Goal: Task Accomplishment & Management: Manage account settings

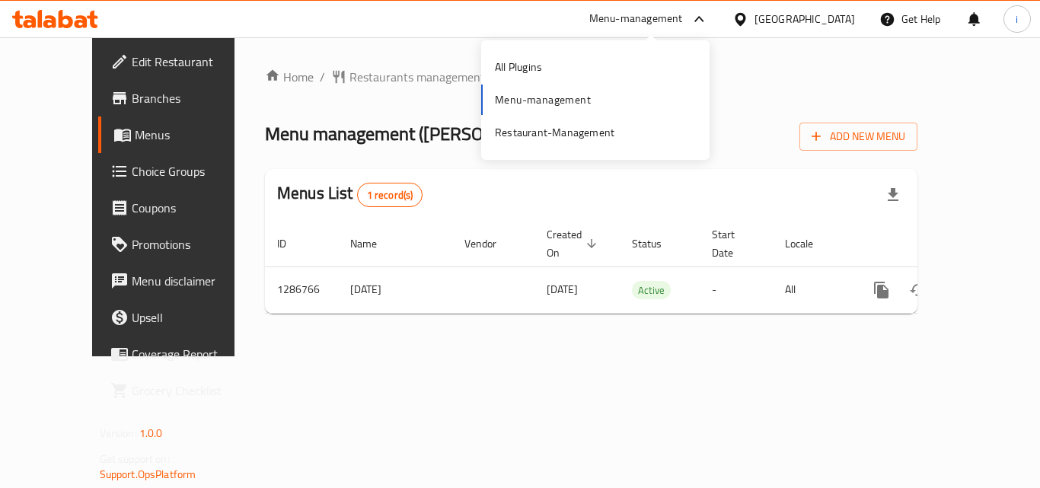
click at [135, 132] on span "Menus" at bounding box center [194, 135] width 119 height 18
click at [132, 102] on span "Branches" at bounding box center [193, 98] width 122 height 18
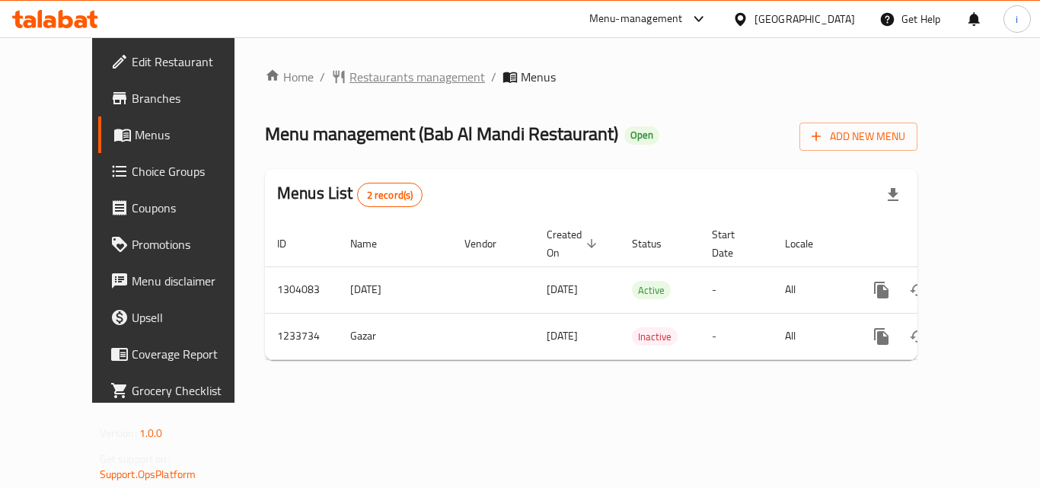
click at [355, 71] on span "Restaurants management" at bounding box center [416, 77] width 135 height 18
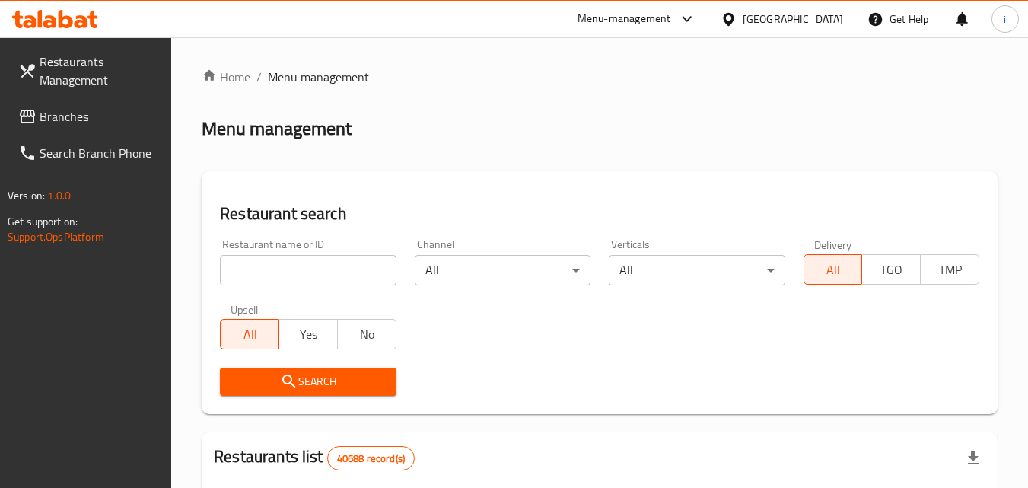
click at [334, 273] on input "search" at bounding box center [308, 270] width 176 height 30
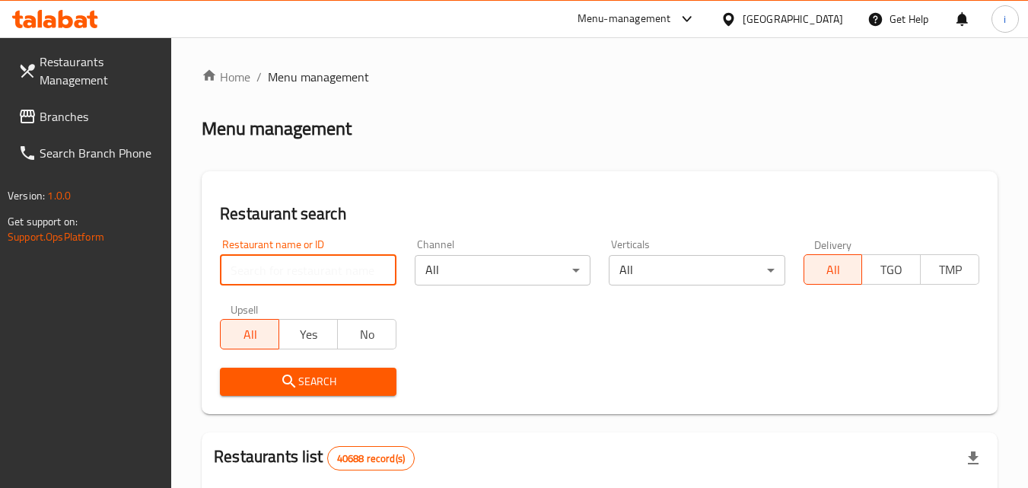
paste input "678242"
click button "Search" at bounding box center [308, 382] width 176 height 28
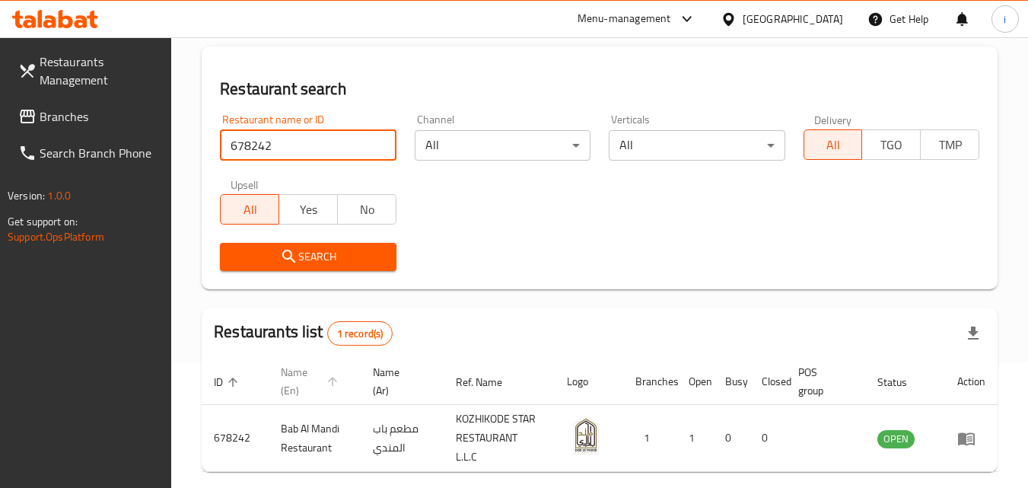
scroll to position [191, 0]
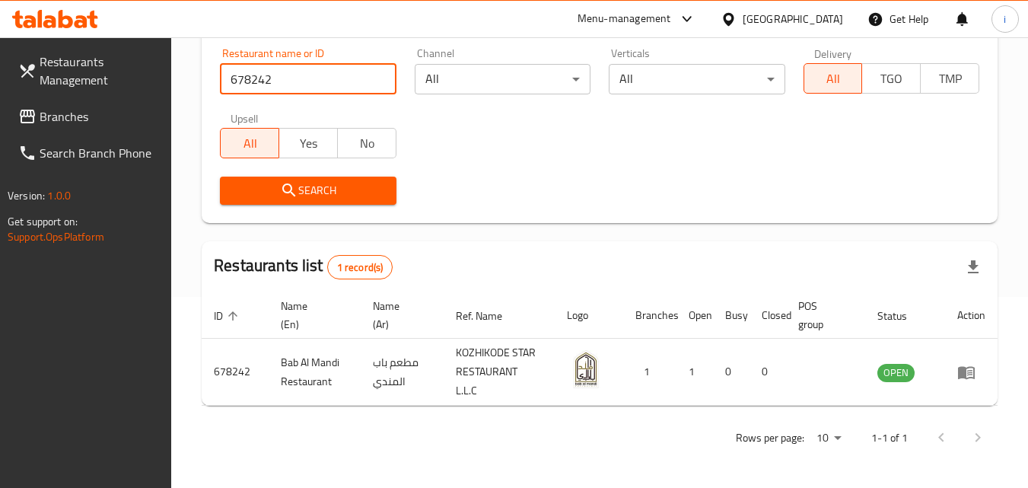
click at [769, 19] on div "[GEOGRAPHIC_DATA]" at bounding box center [793, 19] width 100 height 17
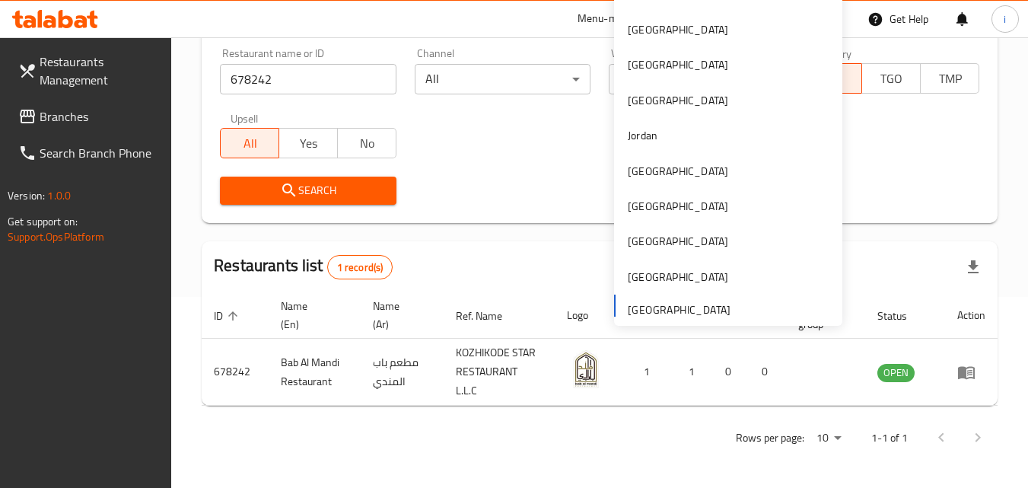
scroll to position [0, 0]
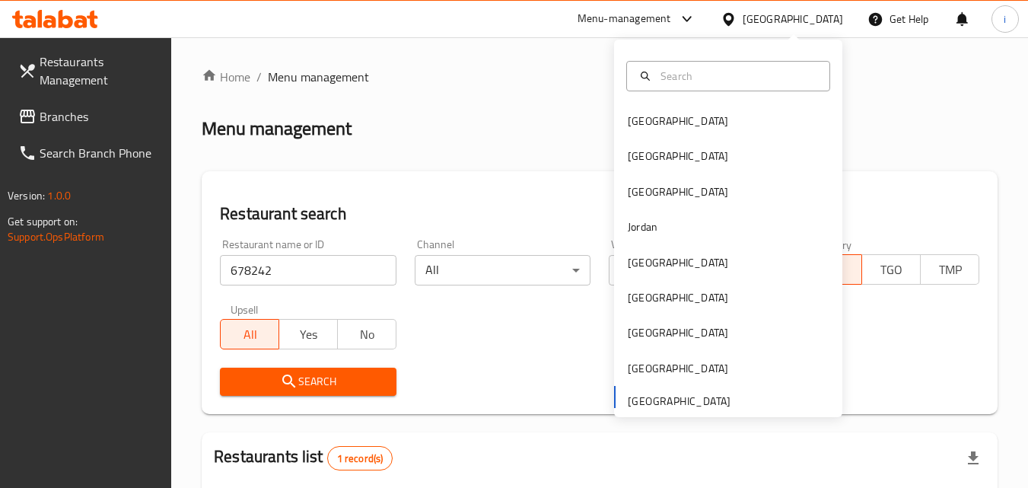
click at [289, 269] on input "678242" at bounding box center [308, 270] width 176 height 30
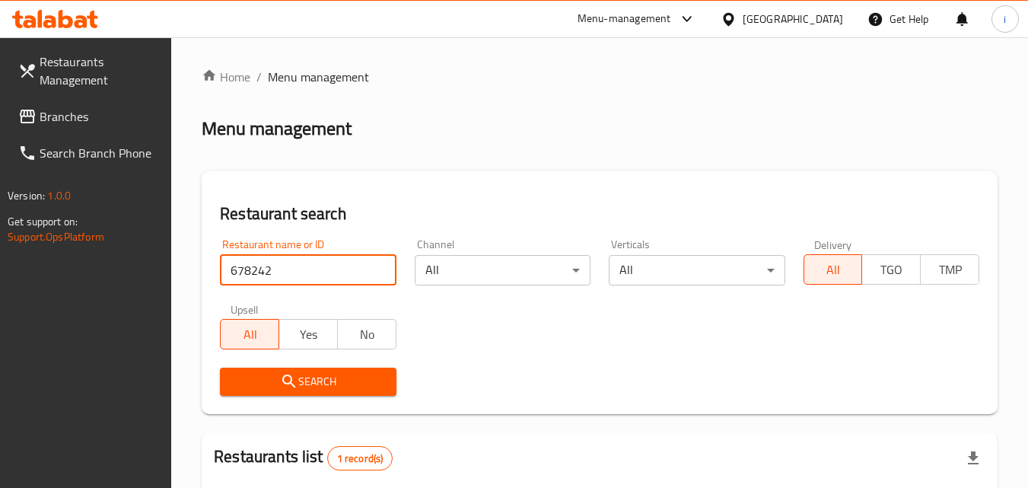
click at [289, 269] on input "678242" at bounding box center [308, 270] width 176 height 30
type input "684202"
click button "Search" at bounding box center [308, 382] width 176 height 28
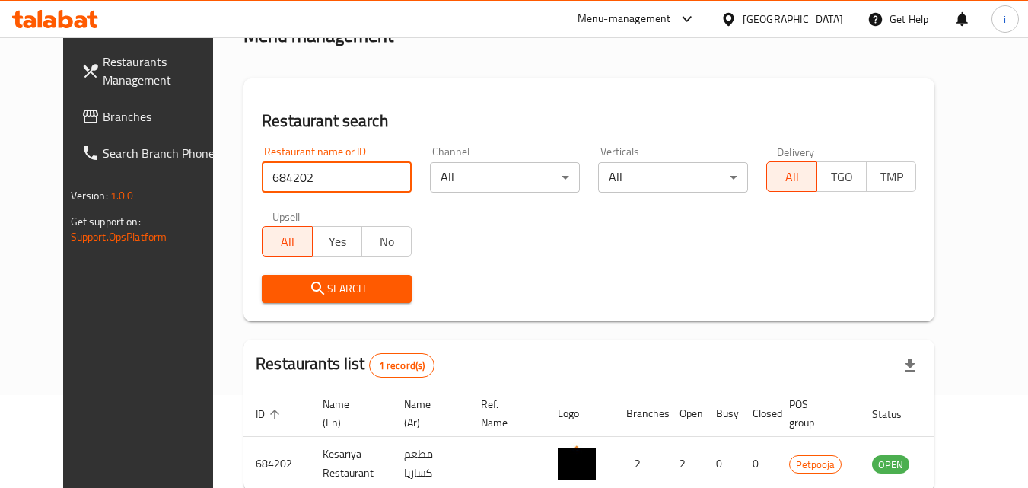
scroll to position [178, 0]
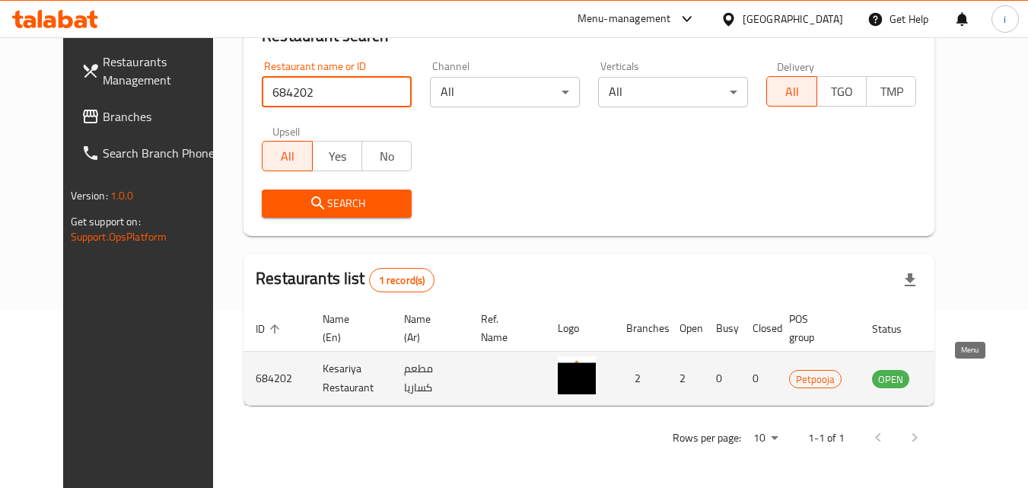
click at [965, 380] on icon "enhanced table" at bounding box center [961, 379] width 17 height 13
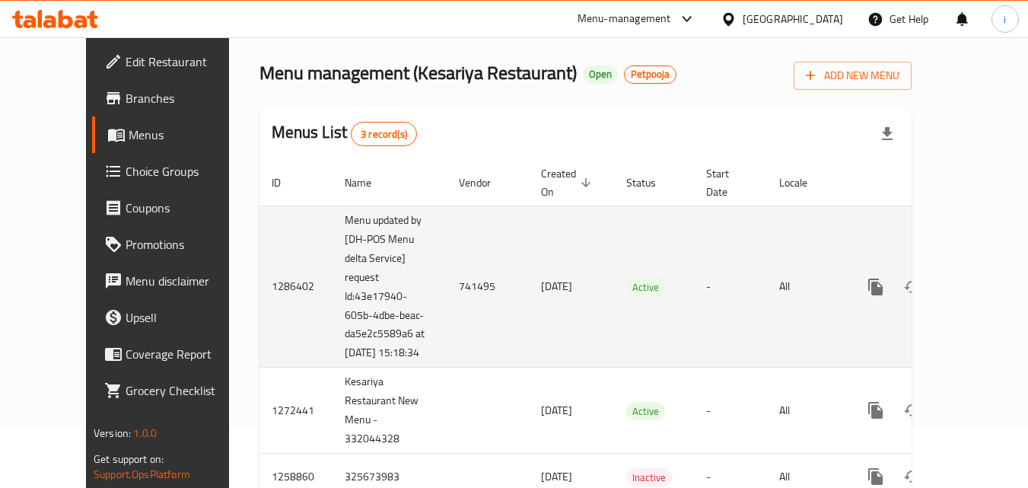
scroll to position [118, 0]
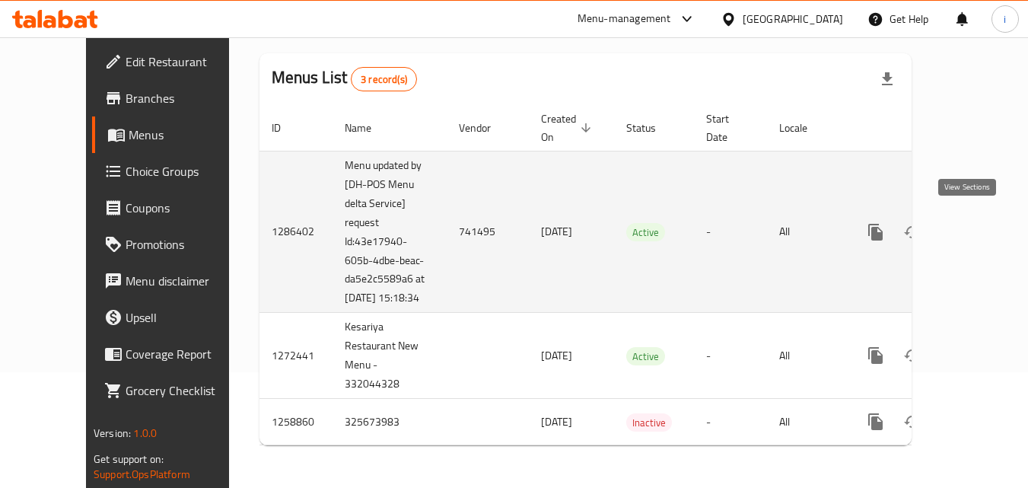
click at [979, 226] on icon "enhanced table" at bounding box center [986, 232] width 14 height 14
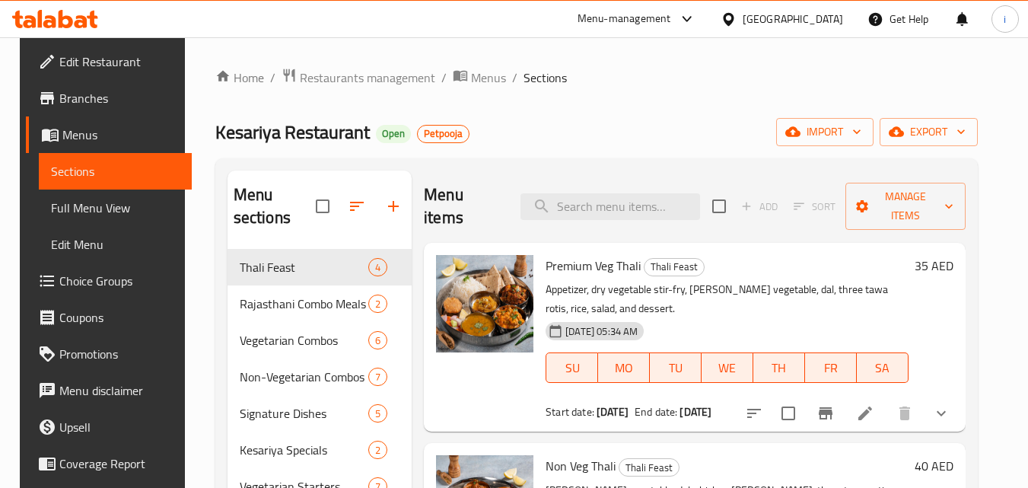
click at [775, 18] on div "[GEOGRAPHIC_DATA]" at bounding box center [793, 19] width 100 height 17
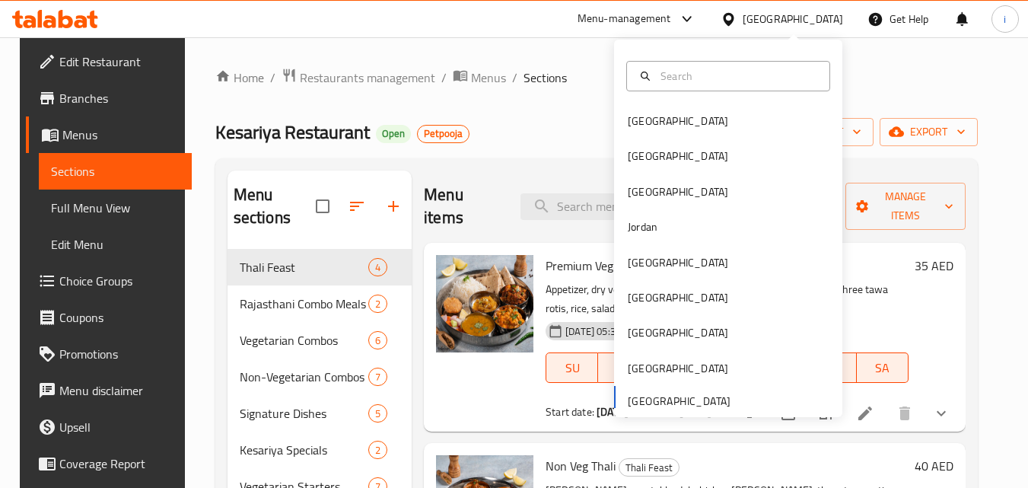
click at [663, 400] on div "Bahrain Egypt Iraq Jordan Kuwait Oman Qatar Saudi Arabia United Arab Emirates" at bounding box center [728, 260] width 228 height 313
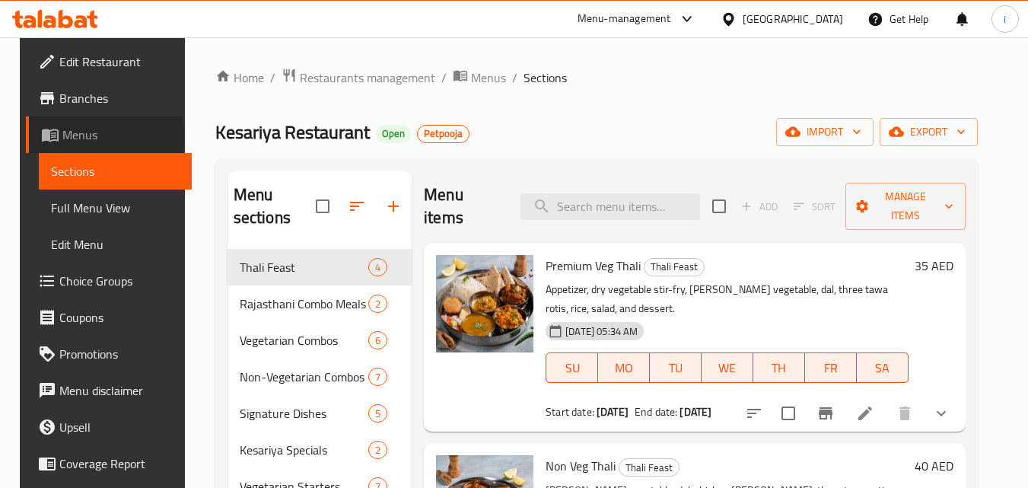
click at [77, 137] on span "Menus" at bounding box center [120, 135] width 117 height 18
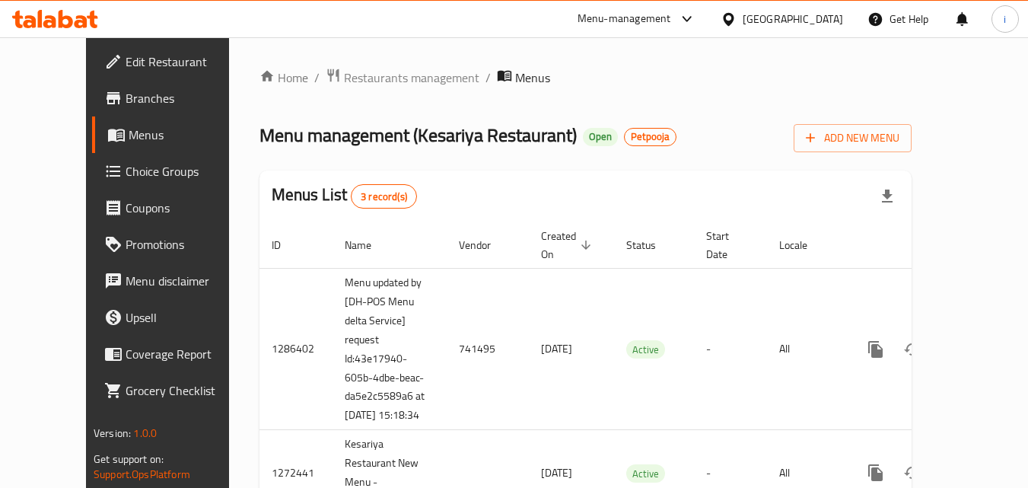
click at [129, 135] on span "Menus" at bounding box center [187, 135] width 117 height 18
click at [126, 102] on span "Branches" at bounding box center [186, 98] width 120 height 18
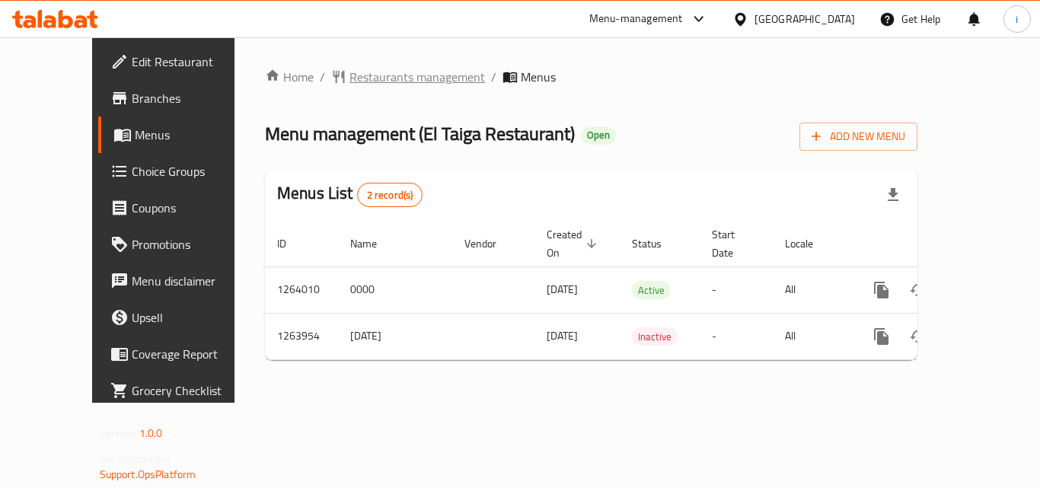
click at [371, 80] on span "Restaurants management" at bounding box center [416, 77] width 135 height 18
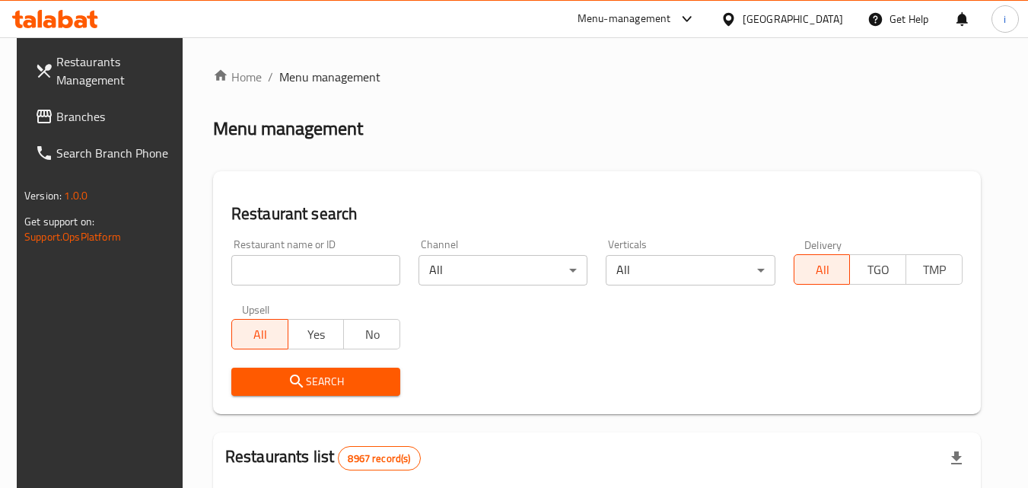
click at [316, 273] on div at bounding box center [514, 244] width 1028 height 488
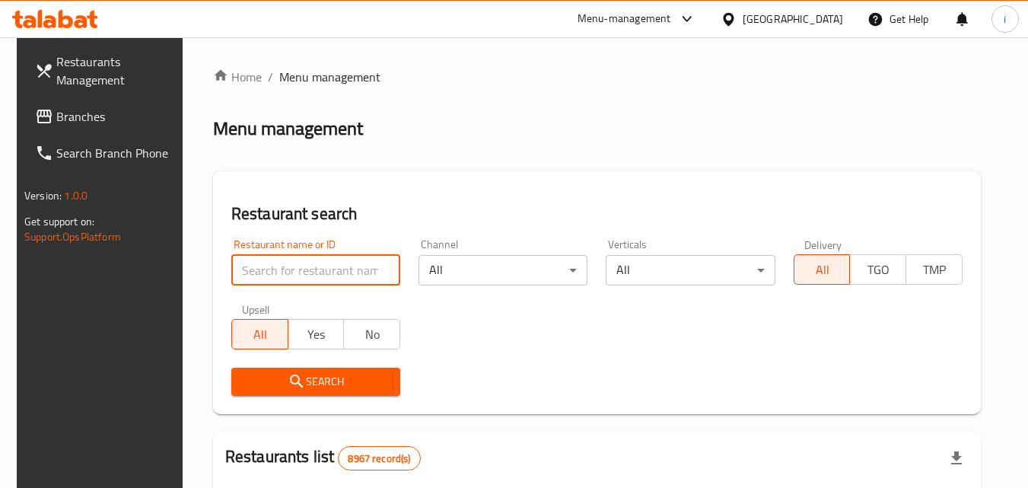
click at [316, 273] on input "search" at bounding box center [315, 270] width 169 height 30
paste input "686147"
type input "686147"
click button "Search" at bounding box center [315, 382] width 169 height 28
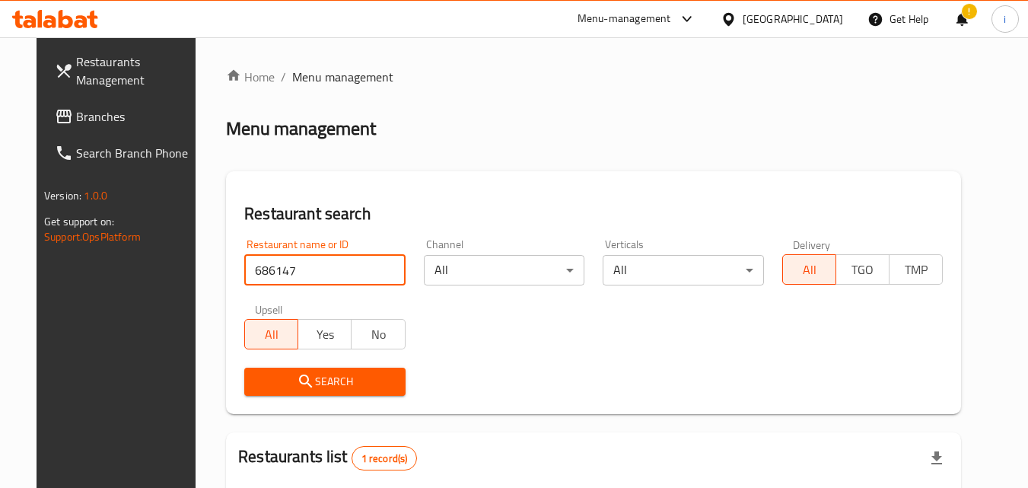
click at [737, 24] on icon at bounding box center [729, 19] width 16 height 16
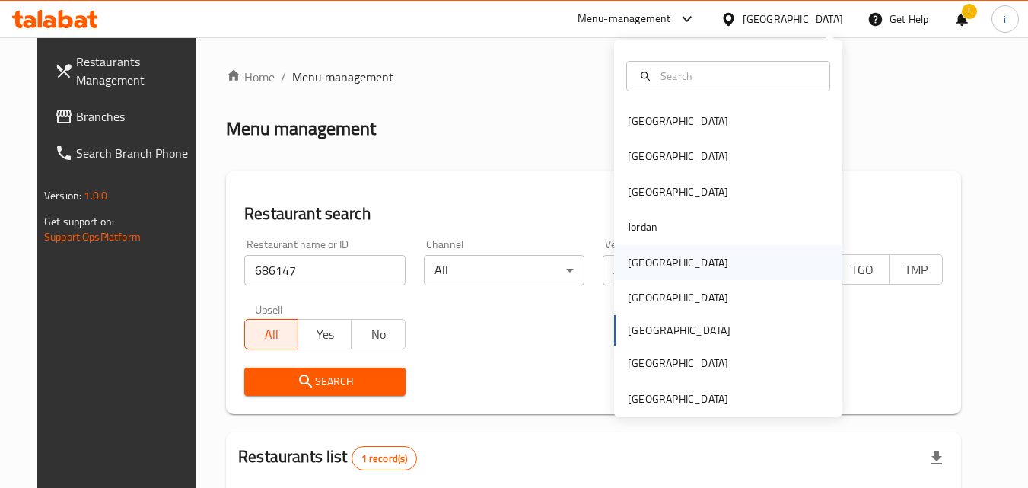
click at [641, 254] on div "[GEOGRAPHIC_DATA]" at bounding box center [678, 262] width 100 height 17
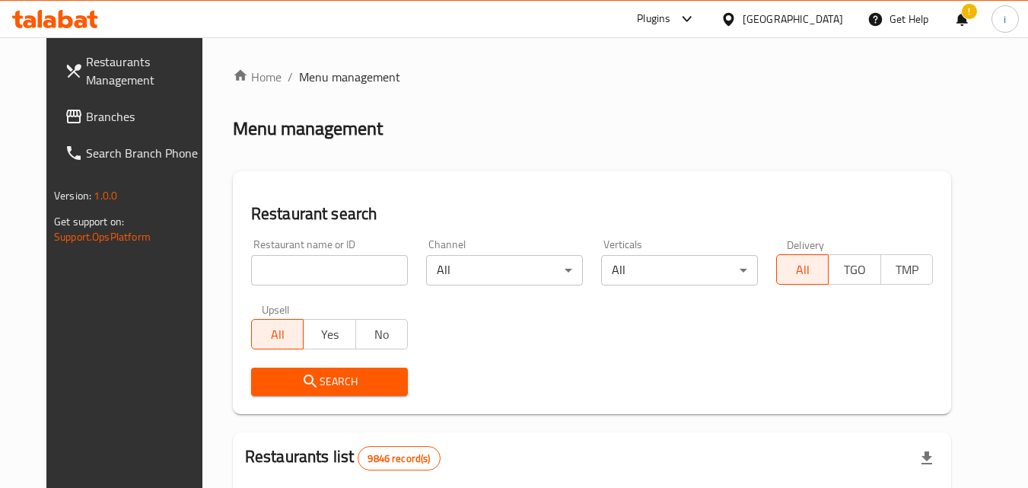
click at [962, 21] on div "!" at bounding box center [962, 19] width 17 height 37
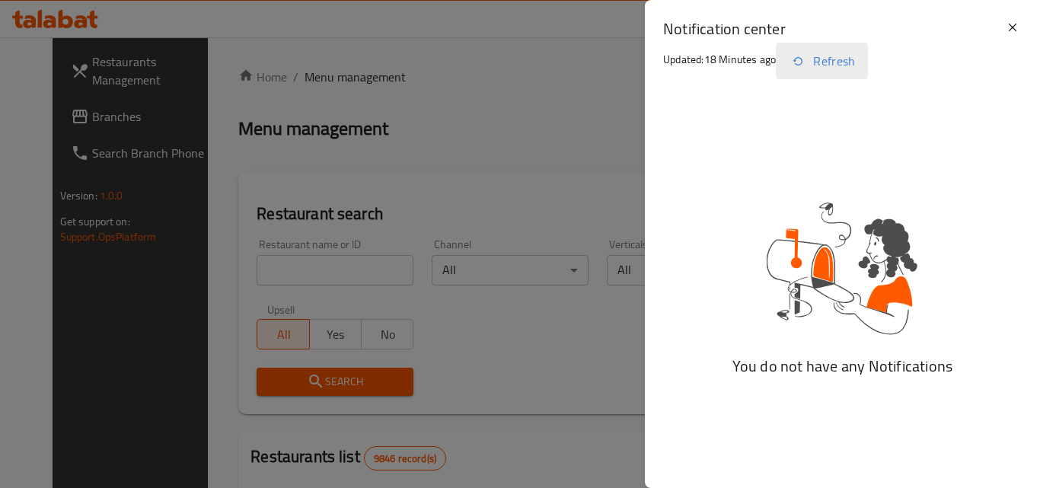
click at [846, 65] on button "Refresh" at bounding box center [822, 61] width 92 height 37
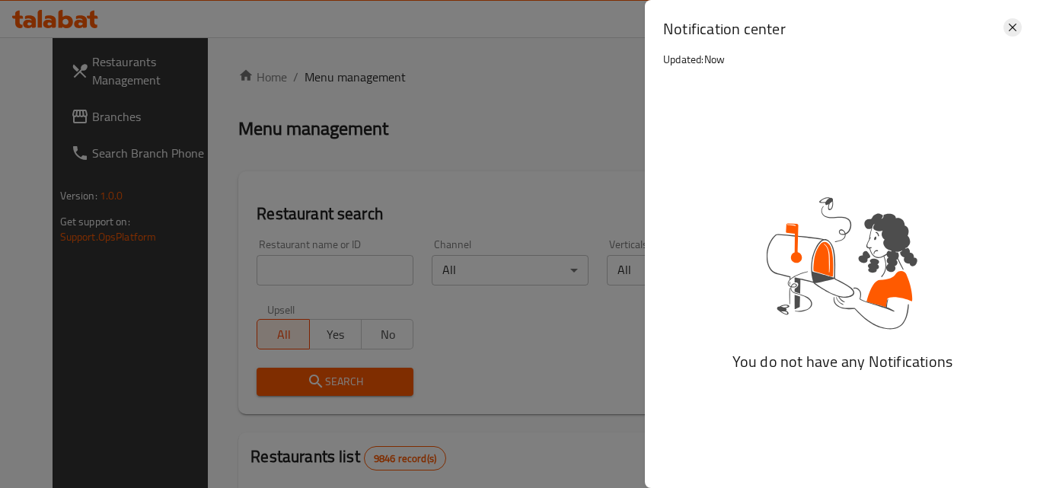
click at [1013, 31] on icon at bounding box center [1012, 27] width 18 height 18
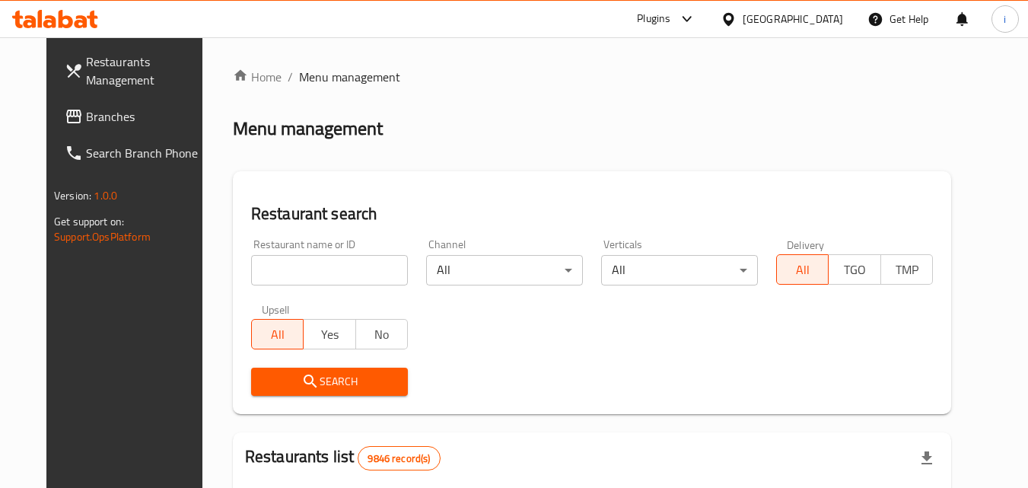
click at [64, 128] on link "Branches" at bounding box center [136, 116] width 166 height 37
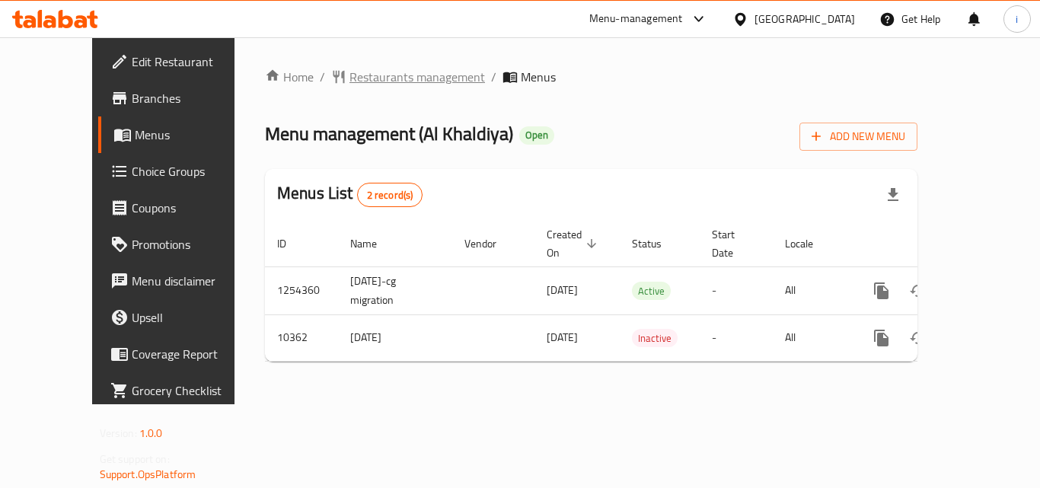
click at [349, 81] on span "Restaurants management" at bounding box center [416, 77] width 135 height 18
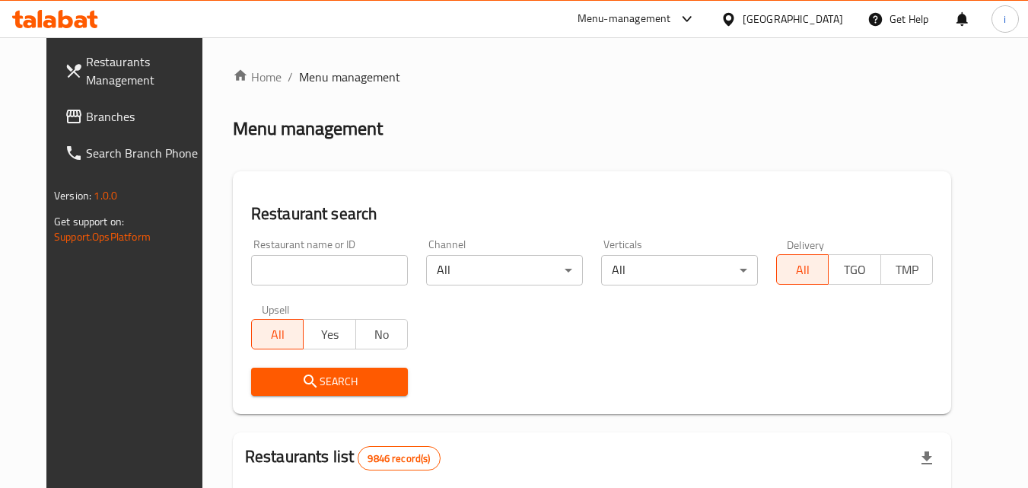
click at [282, 276] on div at bounding box center [514, 244] width 1028 height 488
click at [280, 273] on input "search" at bounding box center [329, 270] width 157 height 30
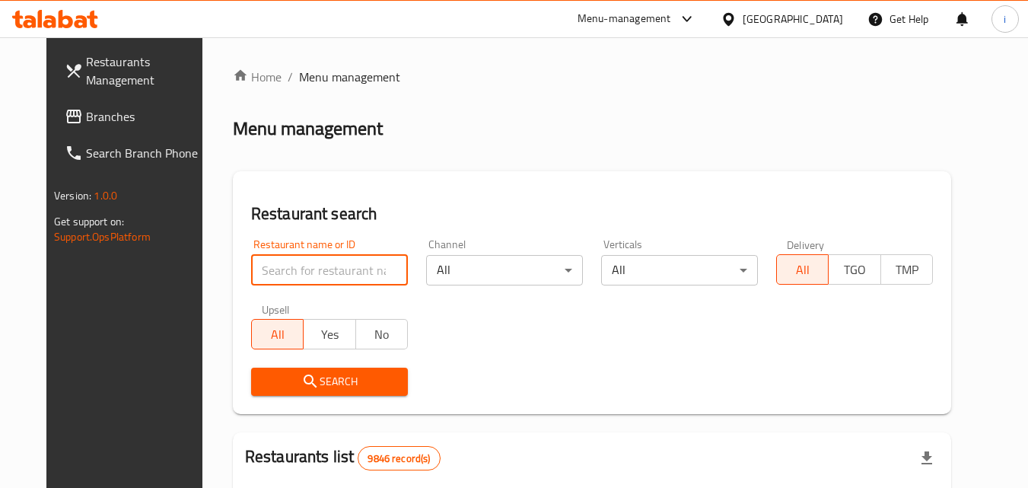
paste input "6355"
type input "6355"
click button "Search" at bounding box center [329, 382] width 157 height 28
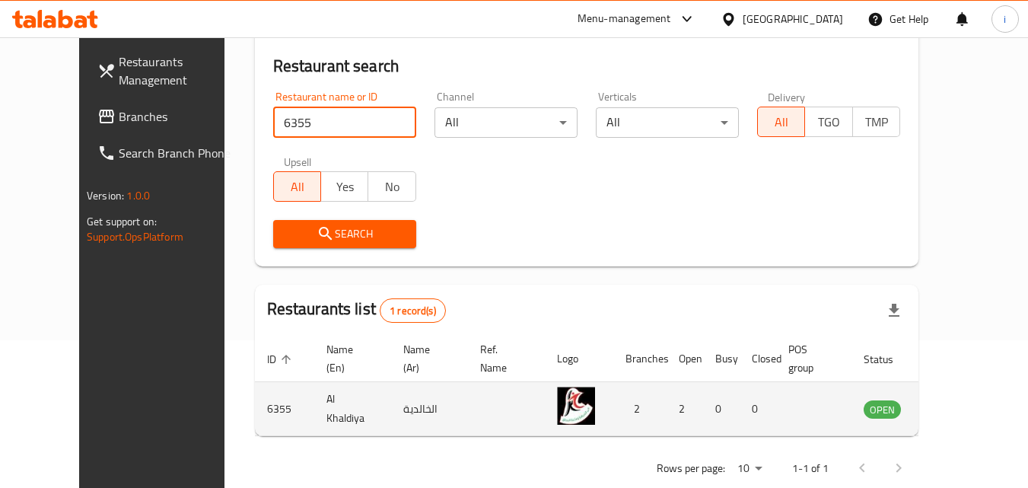
scroll to position [178, 0]
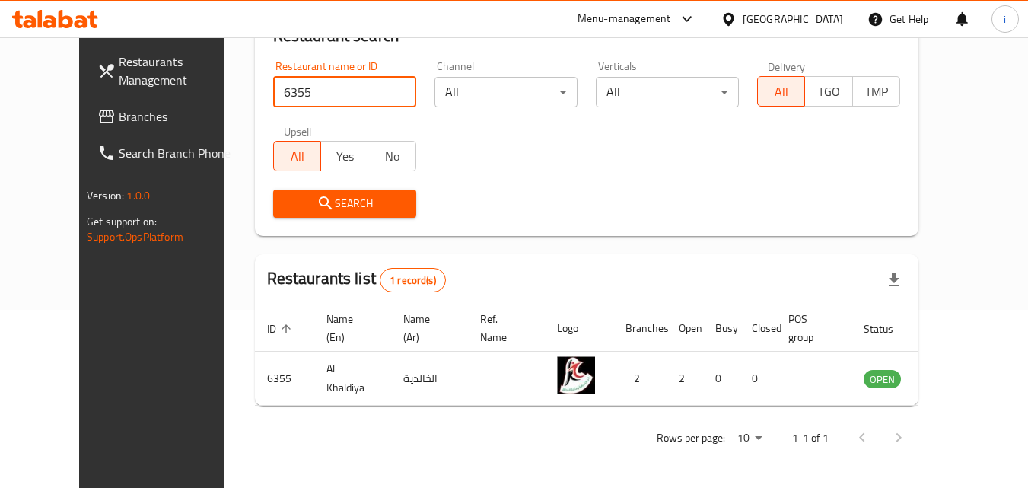
click at [961, 382] on icon "enhanced table" at bounding box center [952, 379] width 17 height 13
